Goal: Task Accomplishment & Management: Use online tool/utility

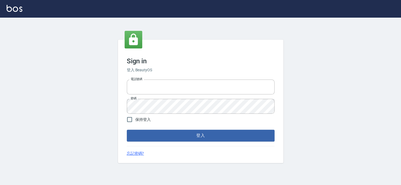
type input "27151227"
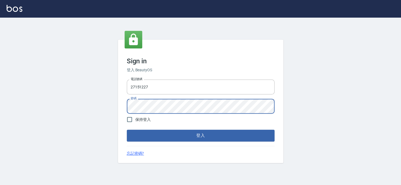
click at [127, 130] on button "登入" at bounding box center [201, 136] width 148 height 12
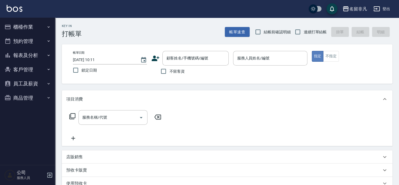
click at [319, 53] on button "指定" at bounding box center [318, 56] width 12 height 11
click at [248, 55] on div "服務人員姓名/編號 服務人員姓名/編號" at bounding box center [270, 58] width 74 height 15
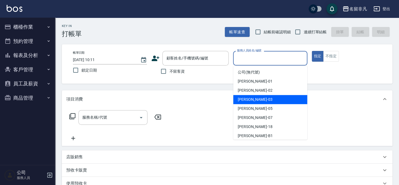
click at [263, 101] on div "[PERSON_NAME] -03" at bounding box center [270, 99] width 74 height 9
type input "[PERSON_NAME]-03"
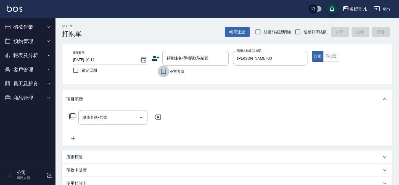
click at [162, 70] on input "不留客資" at bounding box center [164, 72] width 12 height 12
checkbox input "true"
click at [72, 116] on icon at bounding box center [72, 116] width 7 height 7
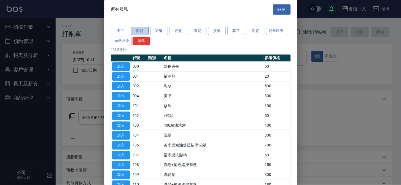
click at [143, 32] on button "剪髮" at bounding box center [140, 31] width 18 height 9
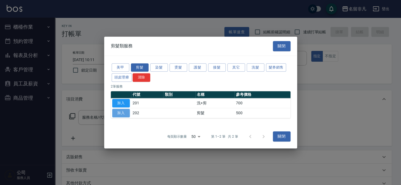
click at [122, 112] on button "加入" at bounding box center [121, 113] width 18 height 9
type input "剪髮(202)"
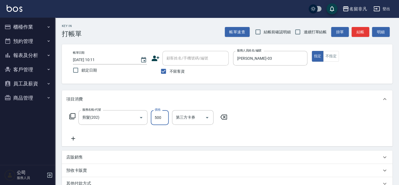
click at [156, 117] on input "500" at bounding box center [160, 117] width 18 height 15
type input "600"
click at [316, 57] on button "指定" at bounding box center [318, 56] width 12 height 11
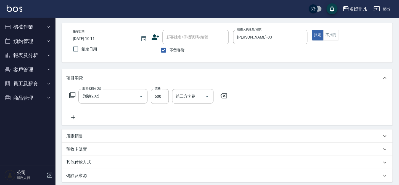
scroll to position [4, 0]
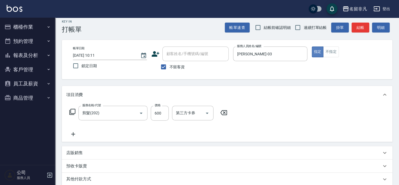
click at [317, 51] on button "指定" at bounding box center [318, 52] width 12 height 11
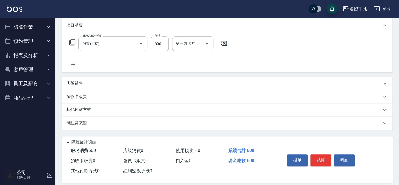
scroll to position [80, 0]
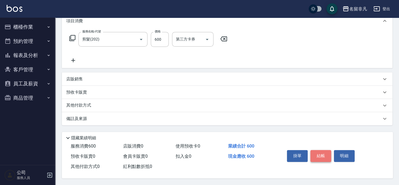
click at [319, 153] on button "結帳" at bounding box center [320, 156] width 21 height 12
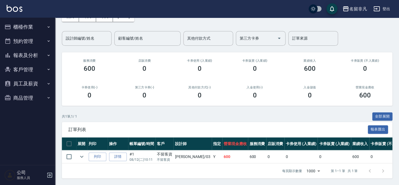
scroll to position [36, 0]
click at [100, 153] on button "列印" at bounding box center [98, 157] width 18 height 9
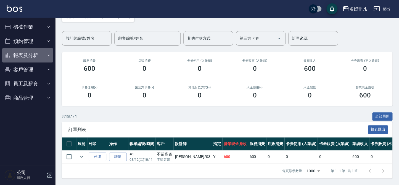
click at [22, 52] on button "報表及分析" at bounding box center [27, 55] width 51 height 14
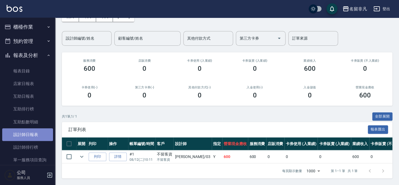
click at [38, 134] on link "設計師日報表" at bounding box center [27, 135] width 51 height 13
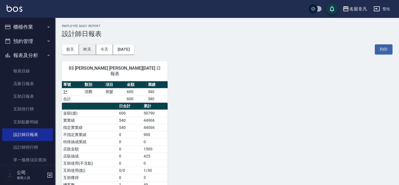
click at [87, 48] on button "昨天" at bounding box center [87, 49] width 17 height 10
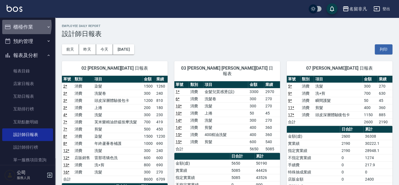
click at [15, 25] on button "櫃檯作業" at bounding box center [27, 27] width 51 height 14
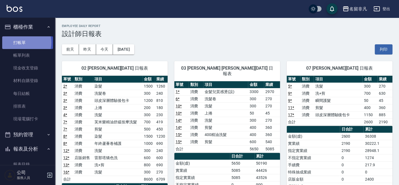
click at [21, 42] on link "打帳單" at bounding box center [27, 42] width 51 height 13
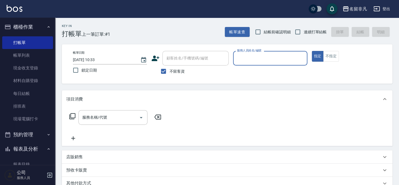
click at [160, 58] on div "顧客姓名/手機號碼/編號 顧客姓名/手機號碼/編號" at bounding box center [189, 58] width 77 height 15
click at [159, 58] on div "顧客姓名/手機號碼/編號 顧客姓名/手機號碼/編號" at bounding box center [189, 58] width 77 height 15
click at [154, 59] on icon at bounding box center [156, 59] width 8 height 6
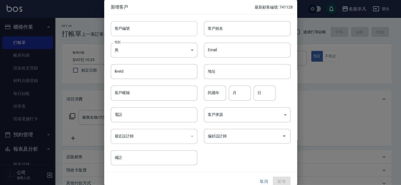
click at [138, 31] on input "客戶編號" at bounding box center [154, 28] width 87 height 15
type input "360280"
click at [136, 51] on body "名留非凡 登出 櫃檯作業 打帳單 帳單列表 現金收支登錄 材料自購登錄 每日結帳 排班表 現場電腦打卡 預約管理 預約管理 單日預約紀錄 單週預約紀錄 報表及…" at bounding box center [200, 132] width 401 height 264
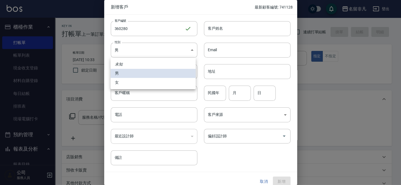
click at [129, 79] on li "女" at bounding box center [153, 82] width 85 height 9
type input "[DEMOGRAPHIC_DATA]"
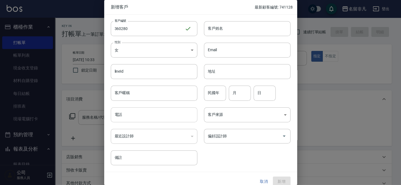
drag, startPoint x: 135, startPoint y: 118, endPoint x: 131, endPoint y: 113, distance: 5.7
click at [135, 118] on input "電話" at bounding box center [154, 115] width 87 height 15
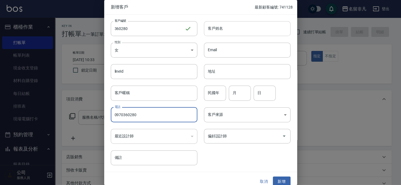
type input "0970360280"
click at [263, 29] on input "客戶姓名" at bounding box center [247, 28] width 87 height 15
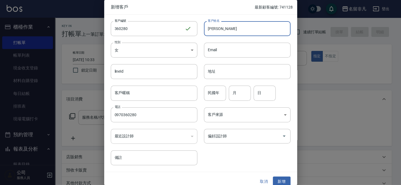
type input "[PERSON_NAME]"
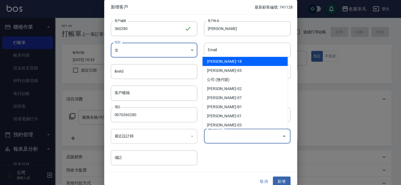
click at [224, 139] on input "偏好設計師" at bounding box center [243, 137] width 73 height 10
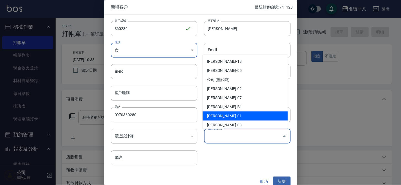
click at [224, 115] on li "[PERSON_NAME]-01" at bounding box center [245, 116] width 85 height 9
type input "[PERSON_NAME]"
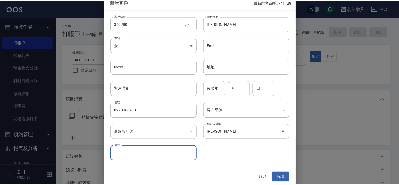
scroll to position [6, 0]
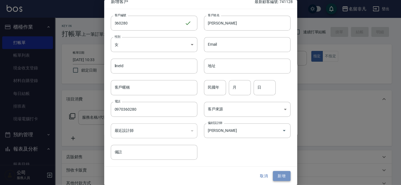
click at [275, 173] on button "新增" at bounding box center [282, 176] width 18 height 10
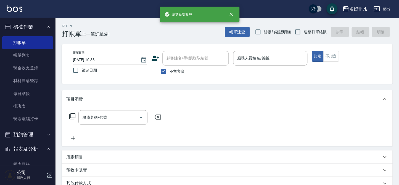
click at [182, 72] on span "不留客資" at bounding box center [176, 72] width 15 height 6
click at [169, 72] on input "不留客資" at bounding box center [164, 72] width 12 height 12
checkbox input "false"
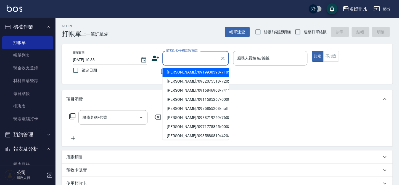
click at [188, 60] on input "顧客姓名/手機號碼/編號" at bounding box center [191, 59] width 53 height 10
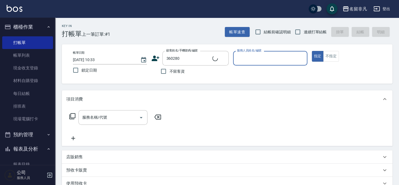
type input "[PERSON_NAME]/0970360280/360280"
type input "[PERSON_NAME]-01"
click at [72, 115] on icon at bounding box center [72, 116] width 7 height 7
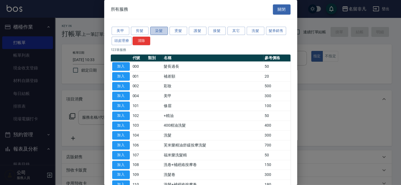
click at [155, 29] on button "染髮" at bounding box center [159, 31] width 18 height 9
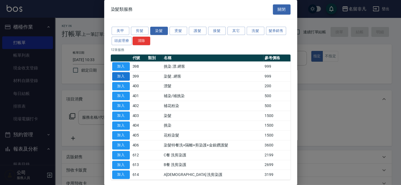
click at [127, 77] on button "加入" at bounding box center [121, 76] width 18 height 9
type input "染髮..網客(399)"
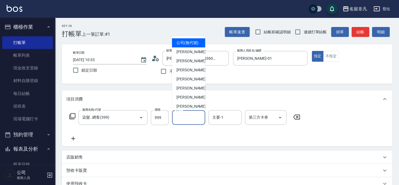
click at [183, 118] on input "洗-1" at bounding box center [188, 118] width 28 height 10
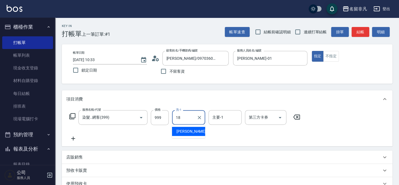
type input "[PERSON_NAME]-18"
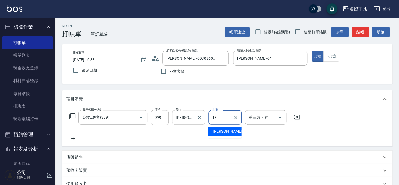
type input "[PERSON_NAME]-18"
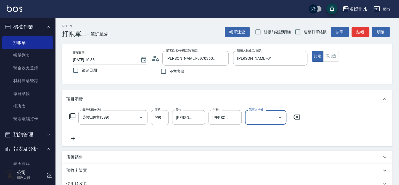
click at [72, 116] on icon at bounding box center [72, 116] width 7 height 7
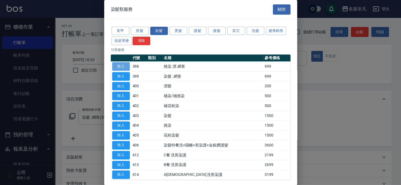
click at [124, 65] on button "加入" at bounding box center [121, 66] width 18 height 9
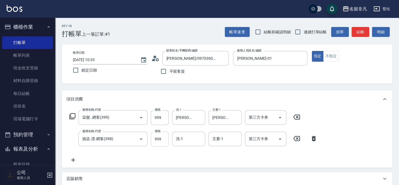
click at [166, 140] on input "999" at bounding box center [160, 139] width 18 height 15
type input "600"
type input "[PERSON_NAME]-18"
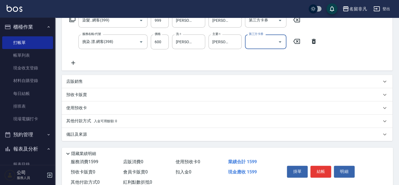
scroll to position [100, 0]
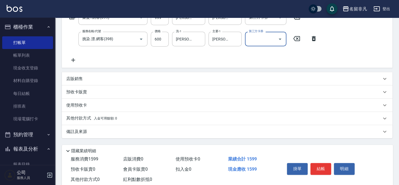
click at [92, 115] on div "其他付款方式 入金可用餘額: 0" at bounding box center [227, 118] width 330 height 13
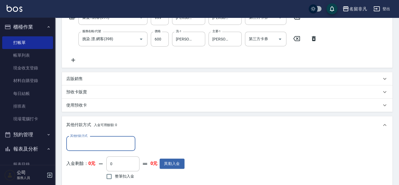
scroll to position [0, 0]
click at [107, 145] on input "其他付款方式" at bounding box center [101, 144] width 64 height 10
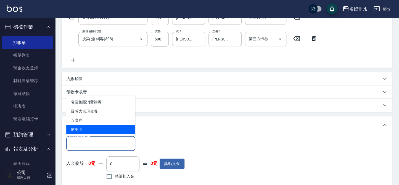
click at [103, 129] on span "信用卡" at bounding box center [100, 129] width 69 height 9
type input "信用卡"
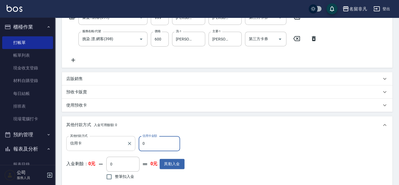
click at [134, 141] on div "其他付款方式 信用卡 其他付款方式 信用卡金額 0 信用卡金額" at bounding box center [125, 143] width 118 height 15
type input "1599"
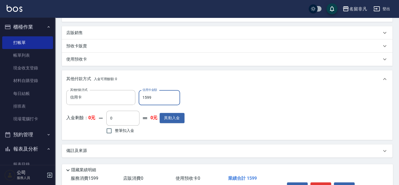
scroll to position [180, 0]
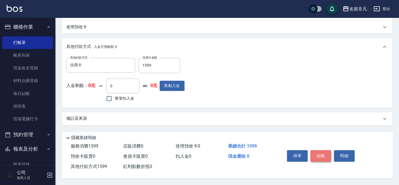
click at [321, 155] on button "結帳" at bounding box center [320, 156] width 21 height 12
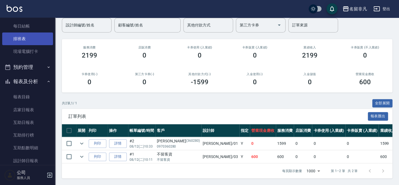
scroll to position [75, 0]
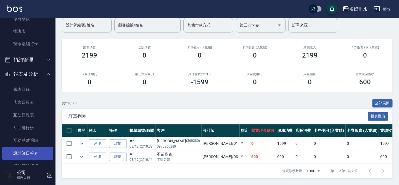
click at [27, 155] on link "設計師日報表" at bounding box center [27, 153] width 51 height 13
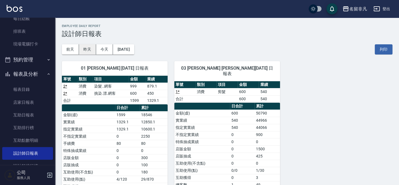
click at [87, 50] on button "昨天" at bounding box center [87, 49] width 17 height 10
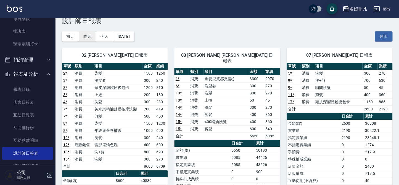
scroll to position [25, 0]
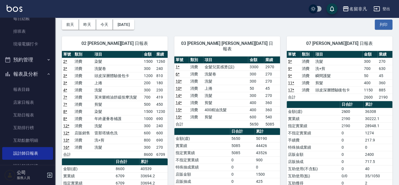
click at [23, 69] on button "報表及分析" at bounding box center [27, 74] width 51 height 14
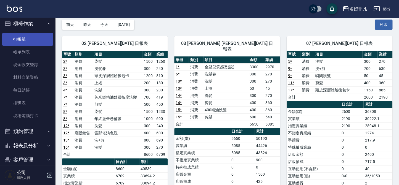
scroll to position [0, 0]
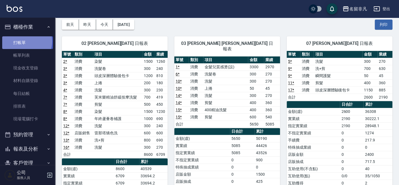
click at [26, 41] on link "打帳單" at bounding box center [27, 42] width 51 height 13
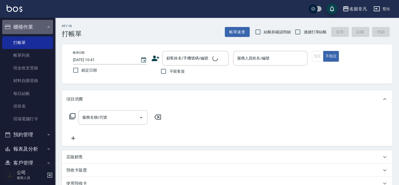
click at [28, 32] on button "櫃檯作業" at bounding box center [27, 27] width 51 height 14
